Goal: Find contact information: Find contact information

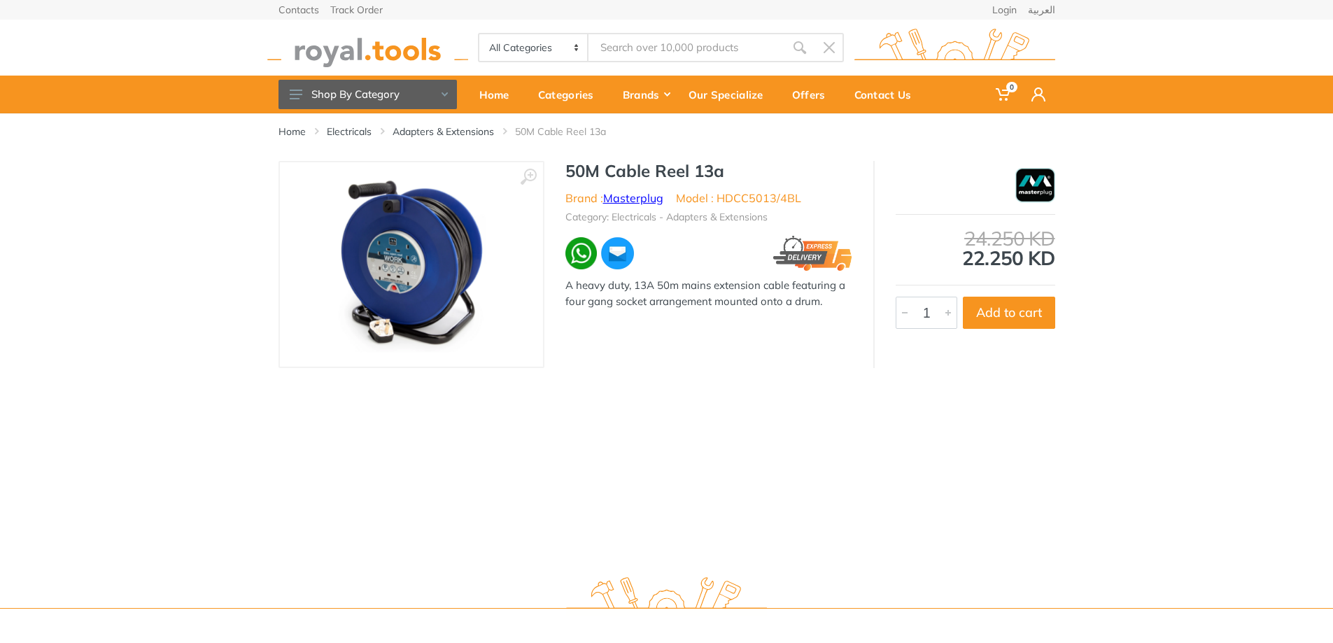
click at [632, 198] on link "Masterplug" at bounding box center [633, 198] width 60 height 14
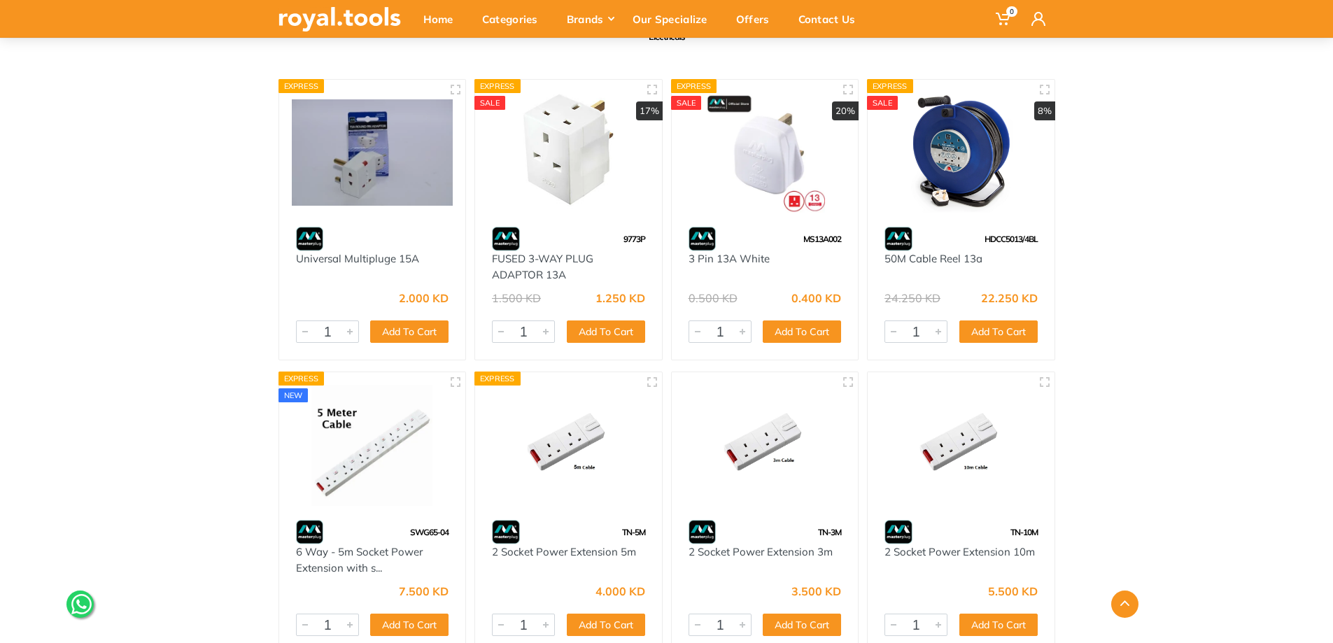
scroll to position [70, 0]
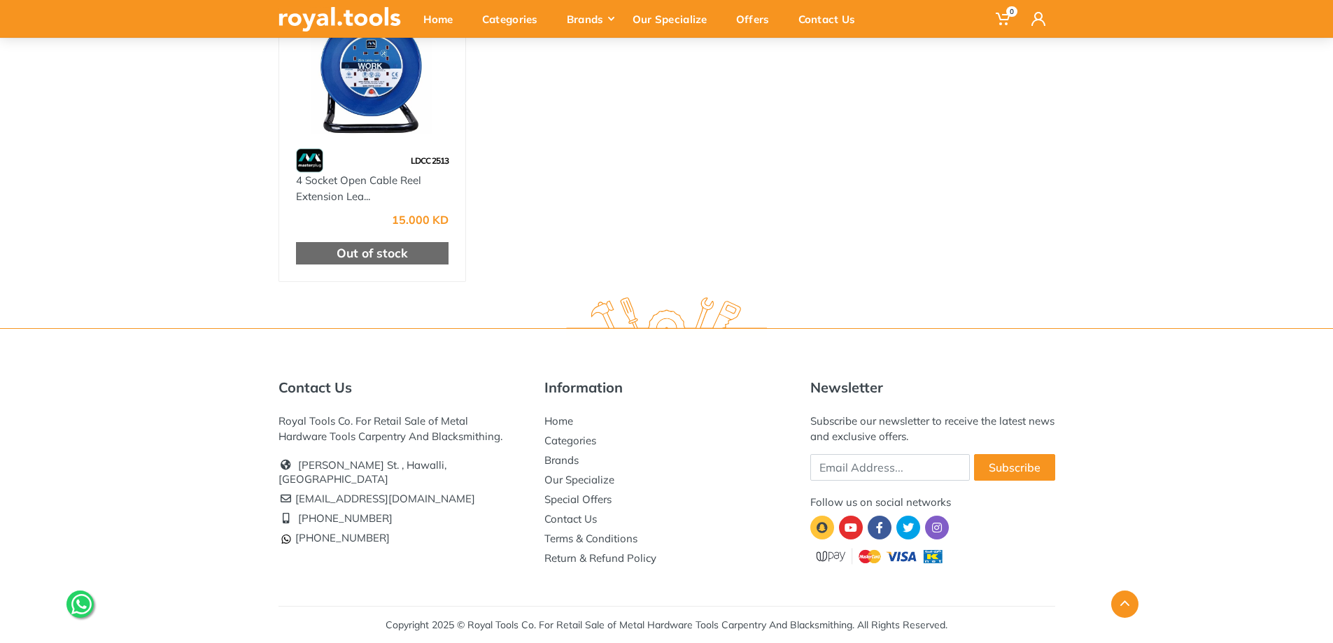
scroll to position [1386, 0]
drag, startPoint x: 400, startPoint y: 524, endPoint x: 276, endPoint y: 505, distance: 125.3
click at [276, 505] on div "Contact Us Royal Tools Co. For Retail Sale of Metal Hardware Tools Carpentry An…" at bounding box center [401, 473] width 266 height 189
copy ul "[PHONE_NUMBER] [PHONE_NUMBER]"
drag, startPoint x: 386, startPoint y: 483, endPoint x: 296, endPoint y: 483, distance: 89.6
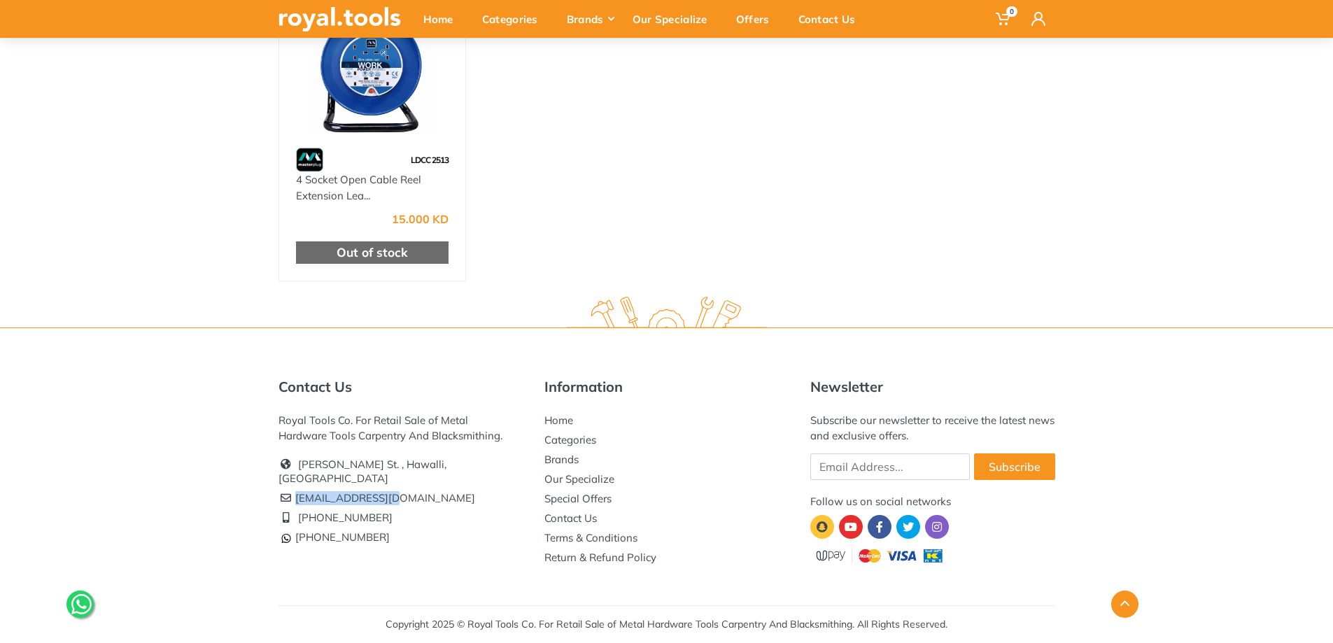
click at [296, 489] on li "[EMAIL_ADDRESS][DOMAIN_NAME]" at bounding box center [401, 499] width 245 height 20
copy li "[EMAIL_ADDRESS][DOMAIN_NAME]"
